Goal: Obtain resource: Download file/media

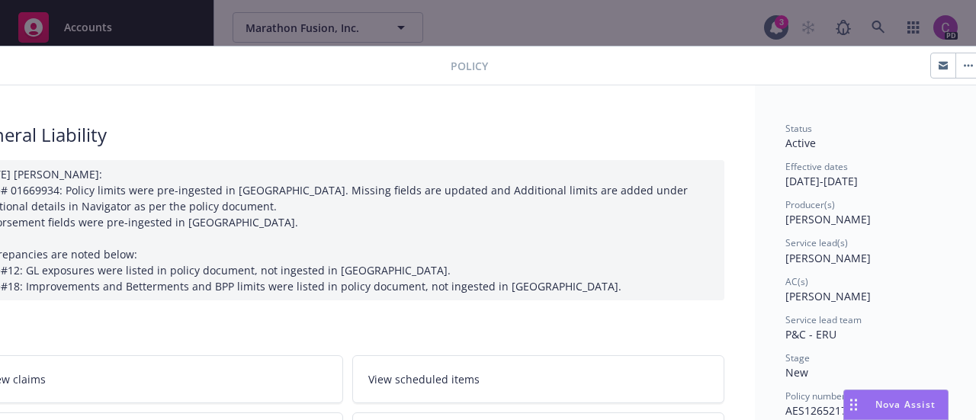
scroll to position [3, 0]
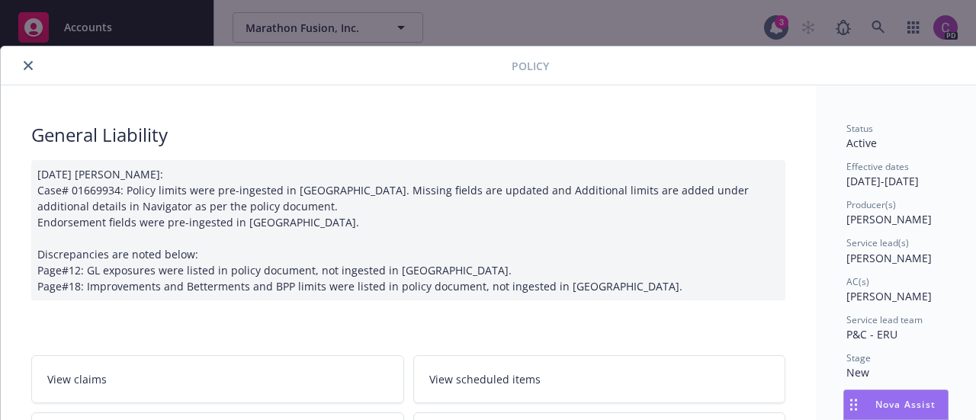
click at [30, 71] on button "close" at bounding box center [28, 65] width 18 height 18
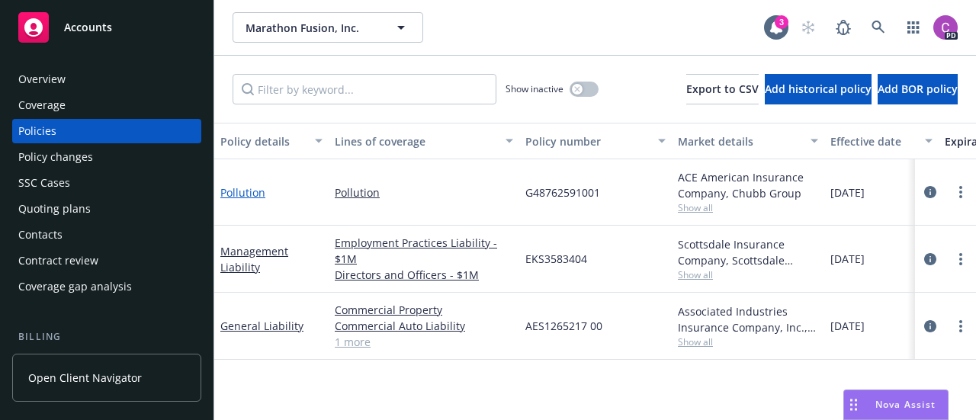
click at [252, 191] on link "Pollution" at bounding box center [242, 192] width 45 height 14
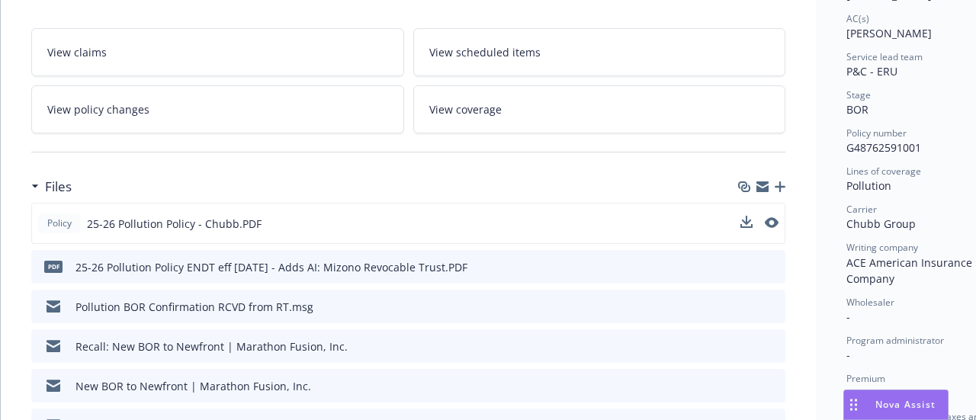
scroll to position [267, 0]
click at [776, 222] on icon "preview file" at bounding box center [770, 221] width 14 height 11
click at [747, 303] on icon "download file" at bounding box center [746, 303] width 10 height 9
click at [778, 306] on button "preview file" at bounding box center [770, 305] width 17 height 14
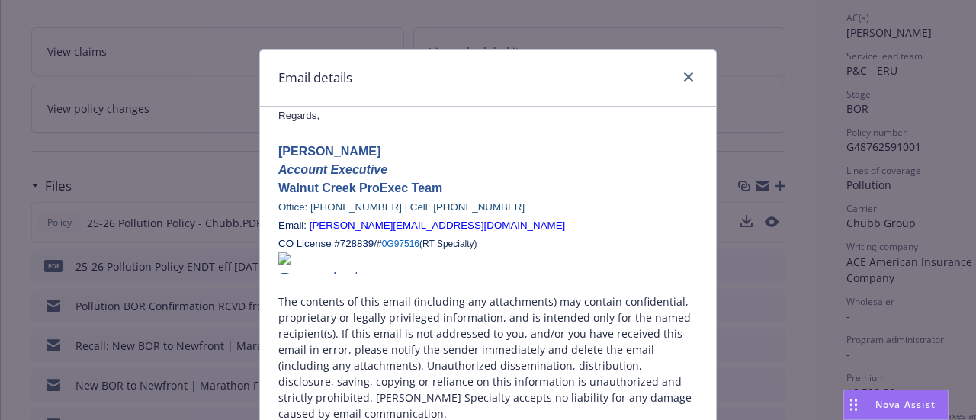
scroll to position [0, 0]
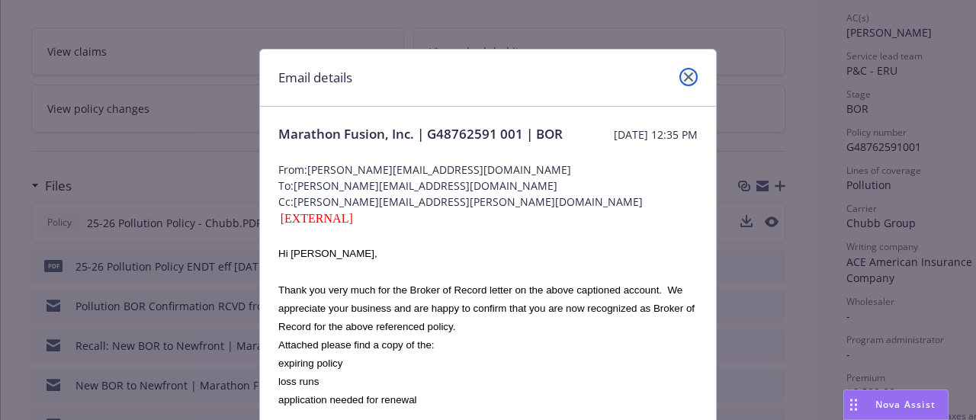
click at [684, 78] on icon "close" at bounding box center [688, 76] width 9 height 9
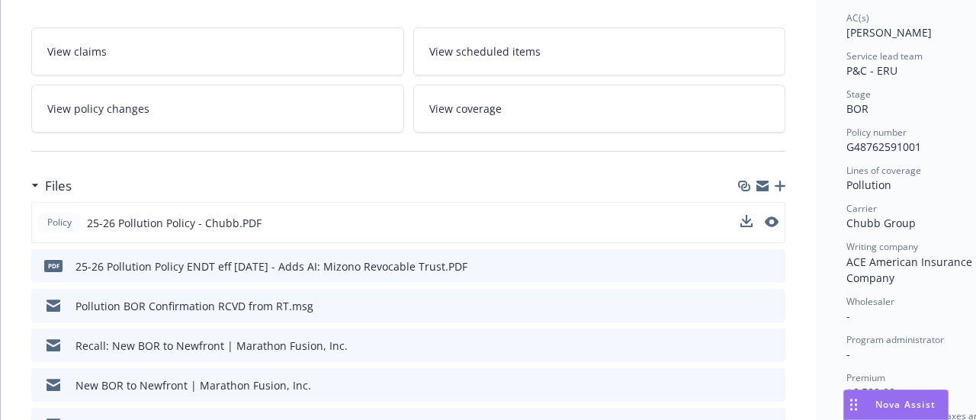
click at [771, 339] on icon "preview file" at bounding box center [771, 344] width 14 height 11
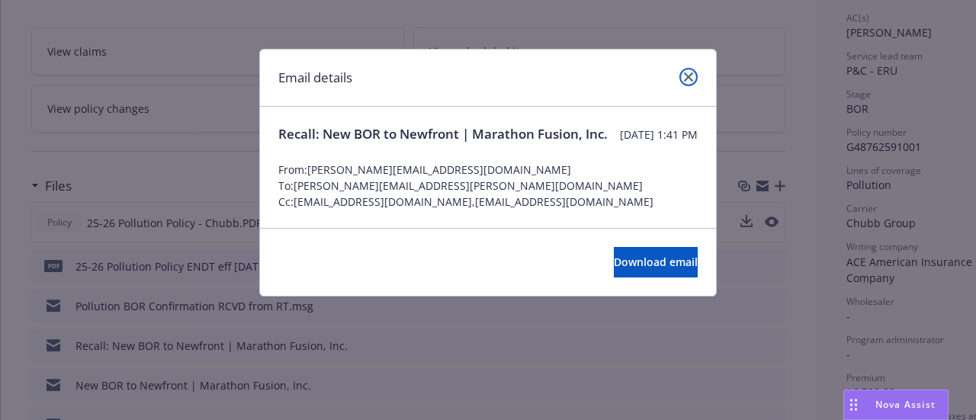
click at [683, 74] on link "close" at bounding box center [688, 77] width 18 height 18
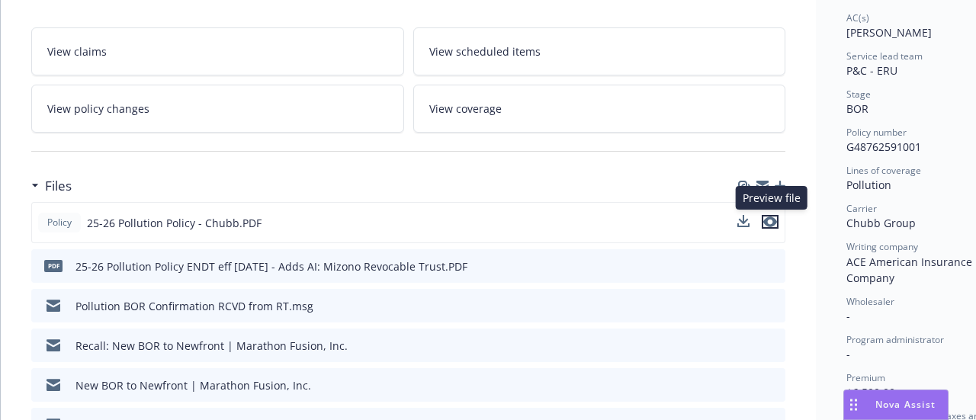
click at [776, 221] on icon "preview file" at bounding box center [770, 221] width 14 height 11
